Goal: Task Accomplishment & Management: Manage account settings

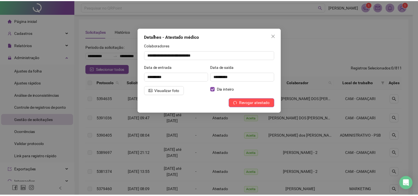
scroll to position [161, 0]
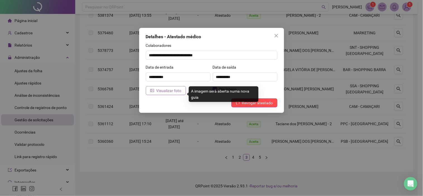
click at [166, 91] on span "Visualizar foto" at bounding box center [169, 91] width 25 height 6
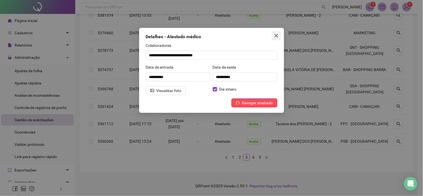
click at [276, 36] on icon "close" at bounding box center [276, 35] width 3 height 3
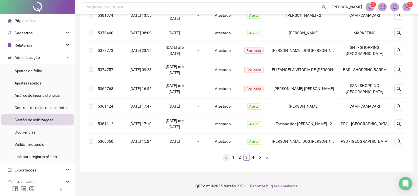
click at [226, 159] on icon "left" at bounding box center [226, 157] width 3 height 3
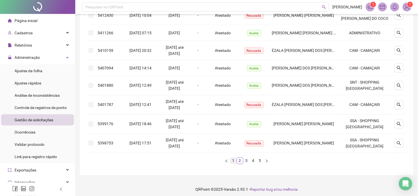
click at [232, 163] on link "1" at bounding box center [233, 161] width 6 height 6
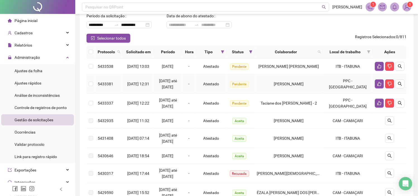
scroll to position [62, 0]
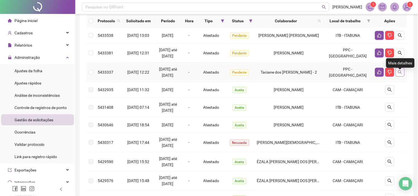
click at [398, 77] on button "button" at bounding box center [400, 72] width 9 height 9
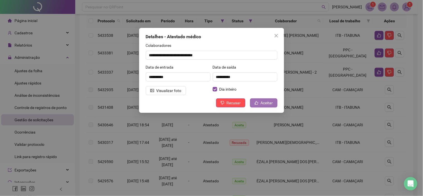
click at [259, 102] on button "Aceitar" at bounding box center [263, 102] width 27 height 9
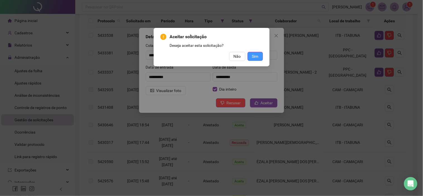
click at [250, 59] on button "Sim" at bounding box center [255, 56] width 15 height 9
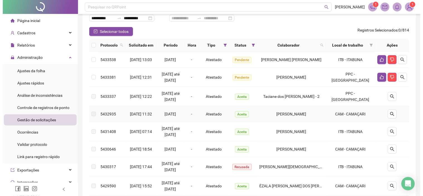
scroll to position [0, 0]
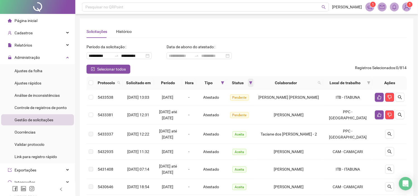
click at [252, 83] on icon "filter" at bounding box center [250, 82] width 3 height 3
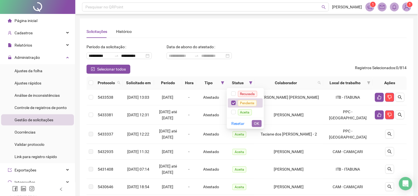
click at [261, 126] on button "OK" at bounding box center [257, 123] width 10 height 7
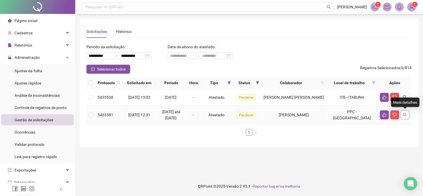
click at [403, 114] on icon "search" at bounding box center [405, 115] width 4 height 4
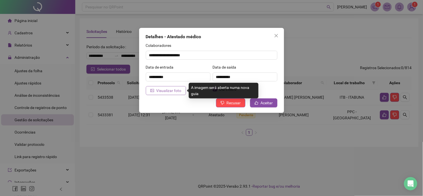
click at [167, 90] on span "Visualizar foto" at bounding box center [169, 91] width 25 height 6
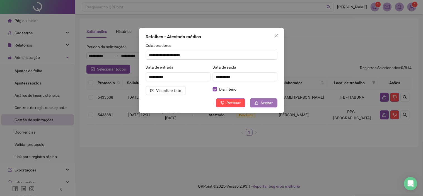
click at [271, 103] on span "Aceitar" at bounding box center [267, 103] width 12 height 6
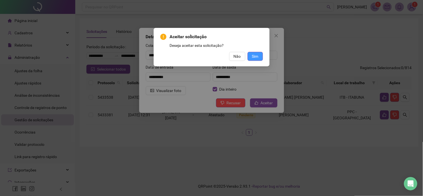
click at [257, 55] on span "Sim" at bounding box center [255, 56] width 6 height 6
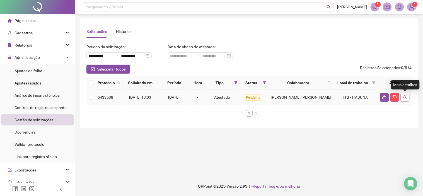
click at [403, 97] on button "button" at bounding box center [405, 97] width 9 height 9
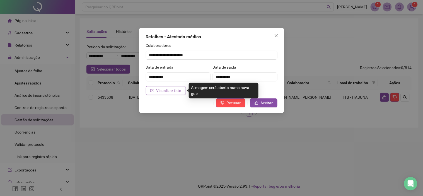
click at [177, 89] on span "Visualizar foto" at bounding box center [169, 91] width 25 height 6
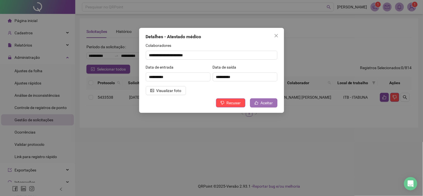
click at [266, 104] on span "Aceitar" at bounding box center [267, 103] width 12 height 6
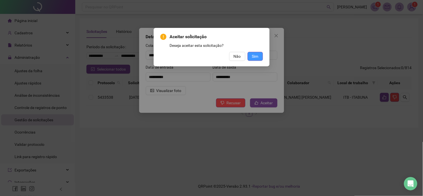
click at [258, 57] on span "Sim" at bounding box center [255, 56] width 6 height 6
